Goal: Information Seeking & Learning: Learn about a topic

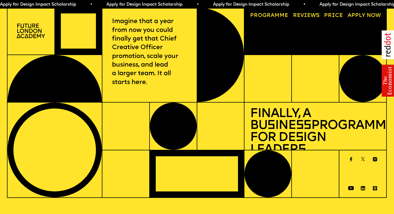
click at [276, 14] on link "Progr a mme" at bounding box center [268, 15] width 43 height 11
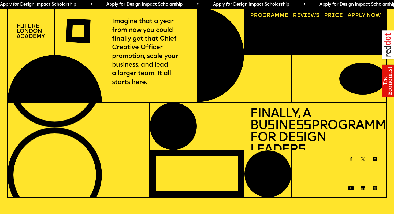
click at [32, 31] on img at bounding box center [31, 31] width 28 height 14
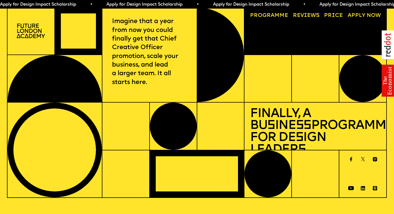
click at [330, 14] on link "Price" at bounding box center [333, 15] width 24 height 11
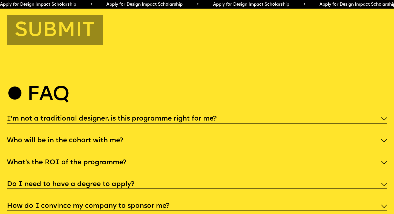
scroll to position [2056, 0]
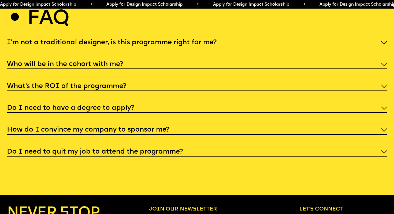
click at [136, 40] on h5 "I'm not a traditional designer, is this programme right for me?" at bounding box center [112, 42] width 210 height 5
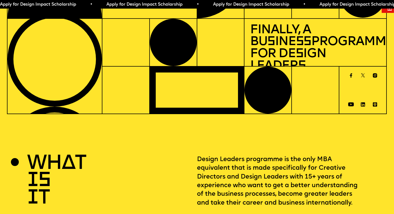
scroll to position [0, 0]
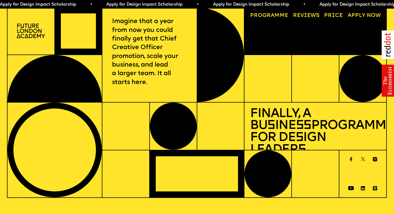
click at [39, 33] on img at bounding box center [31, 31] width 28 height 14
click at [281, 16] on link "Progr a mme" at bounding box center [268, 15] width 43 height 11
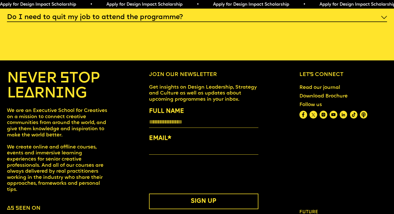
scroll to position [2241, 0]
